Goal: Transaction & Acquisition: Purchase product/service

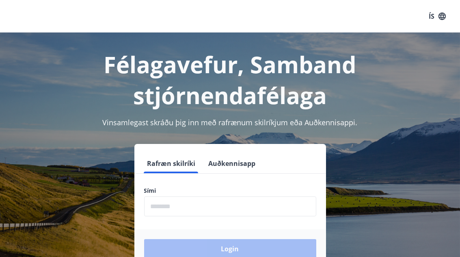
click at [192, 206] on input "phone" at bounding box center [230, 206] width 172 height 20
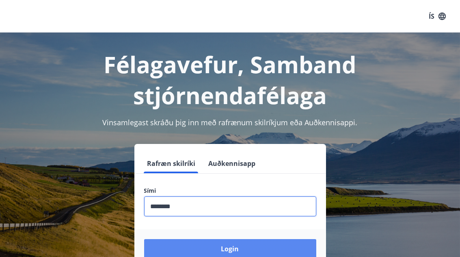
type input "********"
click at [219, 243] on button "Login" at bounding box center [230, 249] width 172 height 20
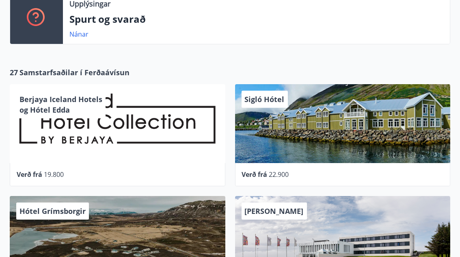
scroll to position [358, 0]
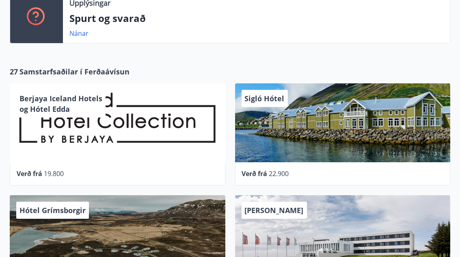
click at [272, 152] on div "Sigló Hótel" at bounding box center [343, 122] width 216 height 79
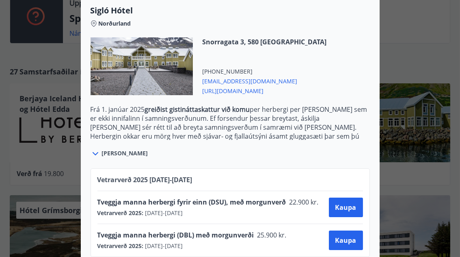
scroll to position [218, 0]
click at [193, 231] on span "Tveggja manna herbergi (DBL) með morgunverði" at bounding box center [176, 235] width 157 height 9
click at [349, 203] on span "Kaupa" at bounding box center [346, 207] width 21 height 9
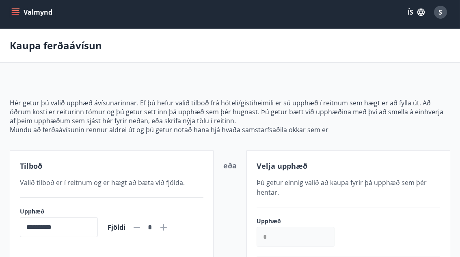
scroll to position [3, 0]
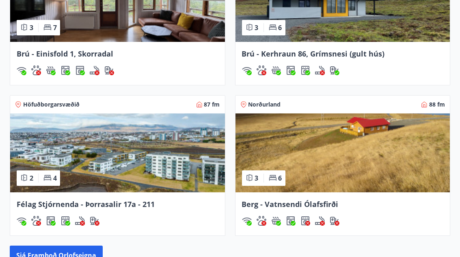
scroll to position [784, 0]
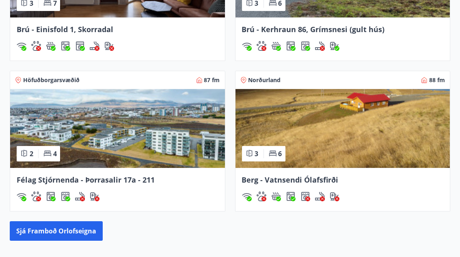
click at [280, 108] on img at bounding box center [343, 128] width 215 height 79
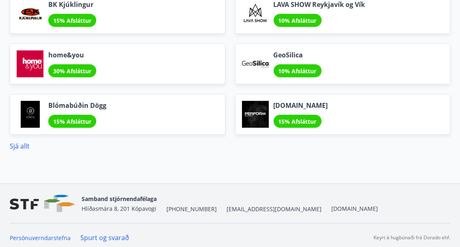
scroll to position [1115, 0]
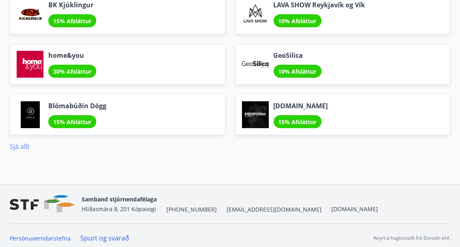
click at [25, 142] on link "Sjá allt" at bounding box center [20, 146] width 20 height 9
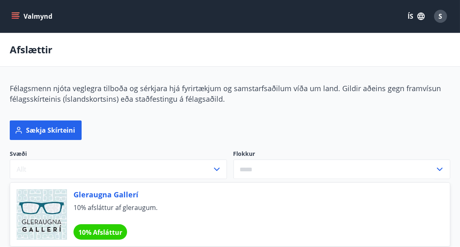
click at [17, 16] on icon "menu" at bounding box center [15, 16] width 8 height 8
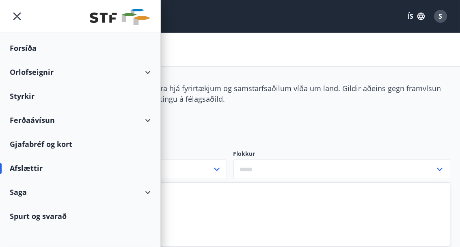
click at [33, 114] on div "Ferðaávísun" at bounding box center [80, 120] width 141 height 24
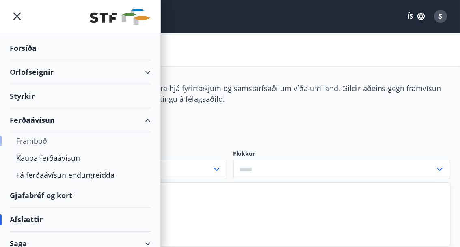
click at [35, 138] on div "Framboð" at bounding box center [80, 140] width 128 height 17
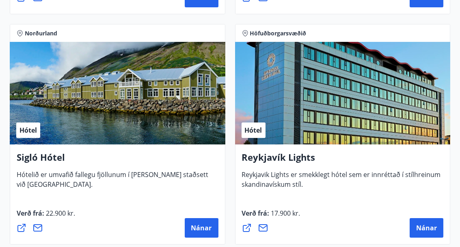
scroll to position [823, 0]
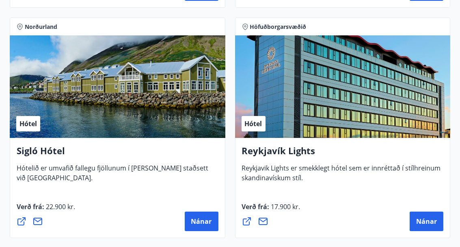
click at [91, 127] on div "Hótel" at bounding box center [118, 86] width 216 height 102
click at [197, 218] on span "Nánar" at bounding box center [201, 221] width 21 height 9
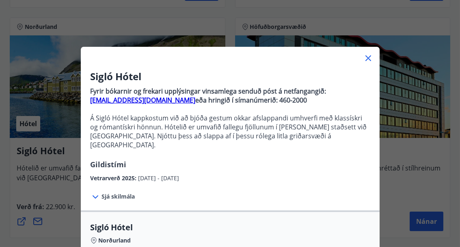
scroll to position [3, 0]
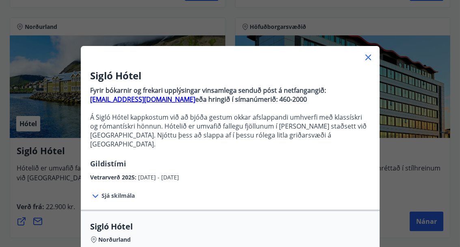
click at [136, 39] on div "Sigló Hótel Fyrir bókarnir og frekari upplýsingar vinsamlega senduð póst á netf…" at bounding box center [230, 120] width 460 height 247
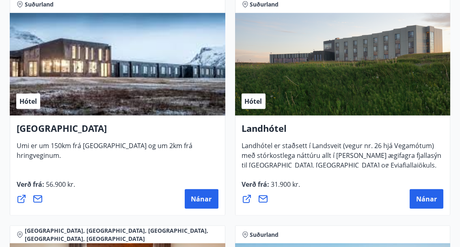
scroll to position [2687, 0]
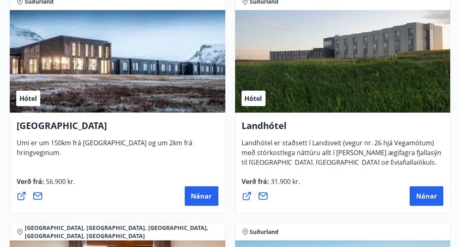
click at [87, 180] on div "Verð frá : 56.900 kr. Nánar" at bounding box center [118, 190] width 202 height 29
click at [191, 191] on span "Nánar" at bounding box center [201, 195] width 21 height 9
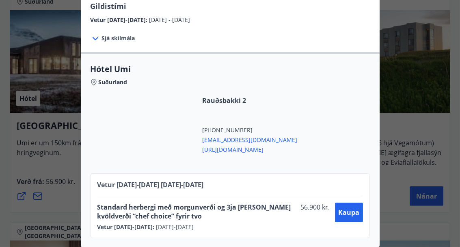
scroll to position [115, 0]
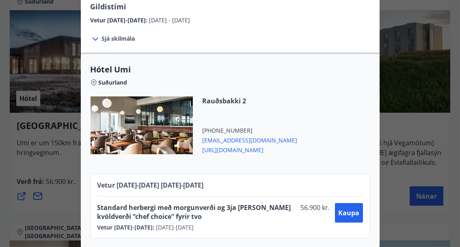
click at [387, 27] on div "UMI Hotel Á hótelinu er glæsilegur veitingastaður með útsýni til Vestmannaeyja.…" at bounding box center [230, 8] width 460 height 247
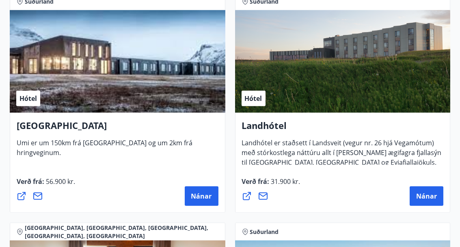
click at [306, 95] on div "Hótel" at bounding box center [343, 61] width 216 height 102
click at [274, 127] on h4 "Landhótel" at bounding box center [343, 128] width 202 height 19
click at [415, 190] on button "Nánar" at bounding box center [427, 196] width 34 height 20
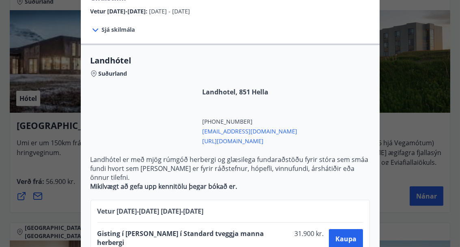
scroll to position [159, 0]
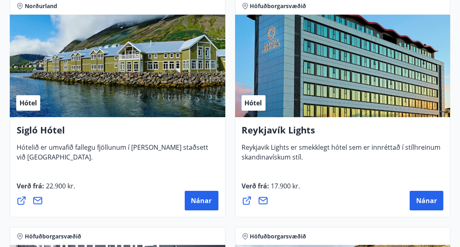
scroll to position [843, 0]
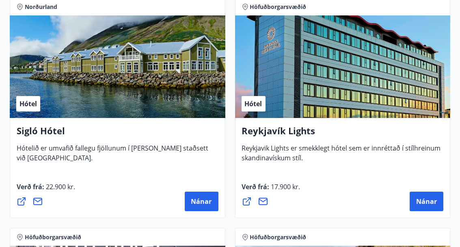
click at [169, 95] on div "Hótel" at bounding box center [118, 66] width 216 height 102
click at [198, 200] on span "Nánar" at bounding box center [201, 201] width 21 height 9
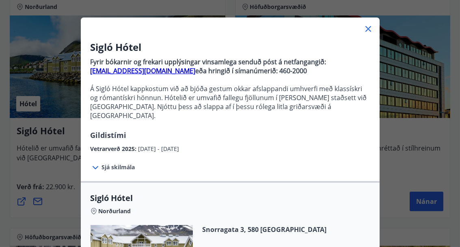
scroll to position [32, 0]
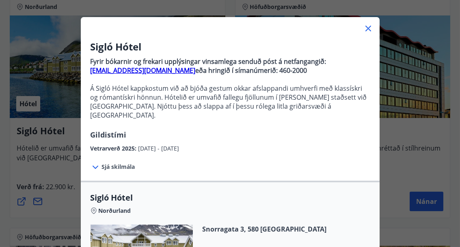
click at [98, 162] on icon at bounding box center [96, 167] width 10 height 10
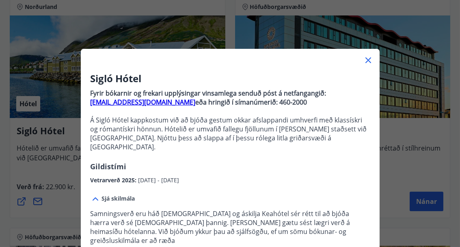
scroll to position [0, 0]
click at [369, 59] on icon at bounding box center [369, 60] width 6 height 6
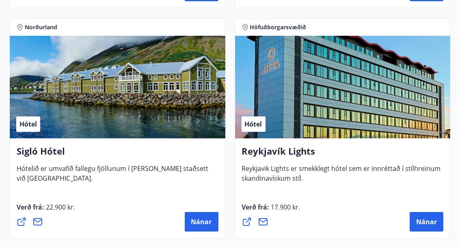
scroll to position [821, 0]
